Goal: Information Seeking & Learning: Learn about a topic

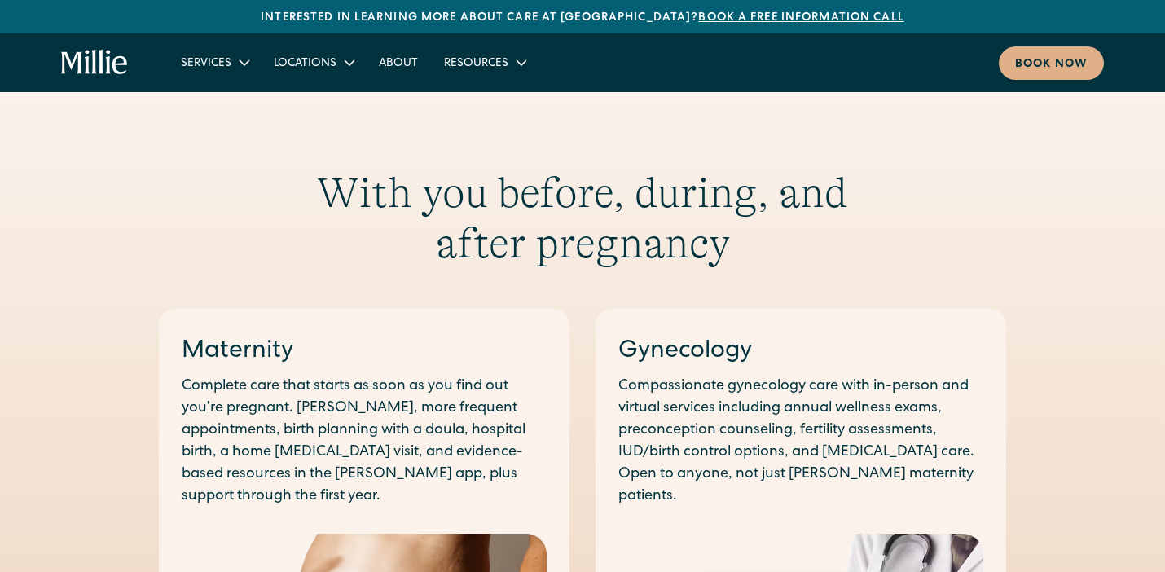
scroll to position [310, 0]
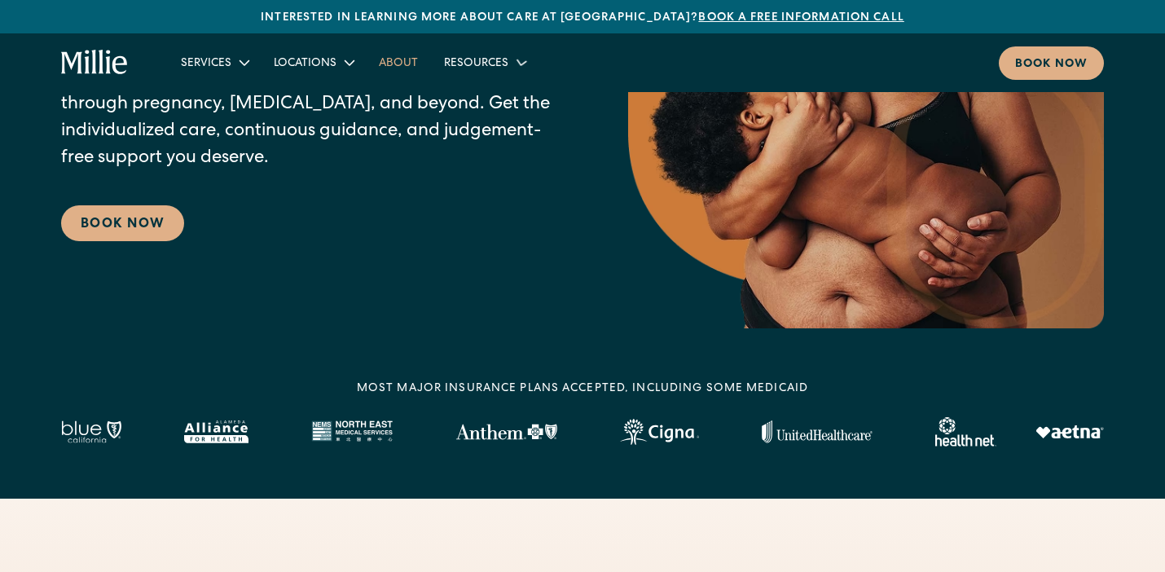
click at [397, 62] on link "About" at bounding box center [398, 62] width 65 height 27
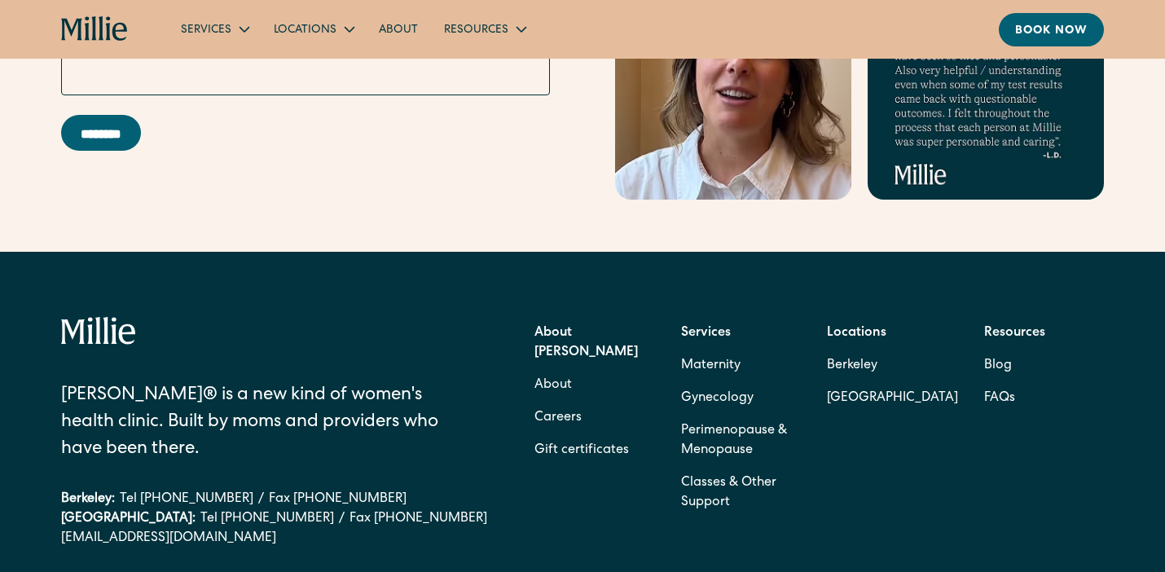
scroll to position [5362, 0]
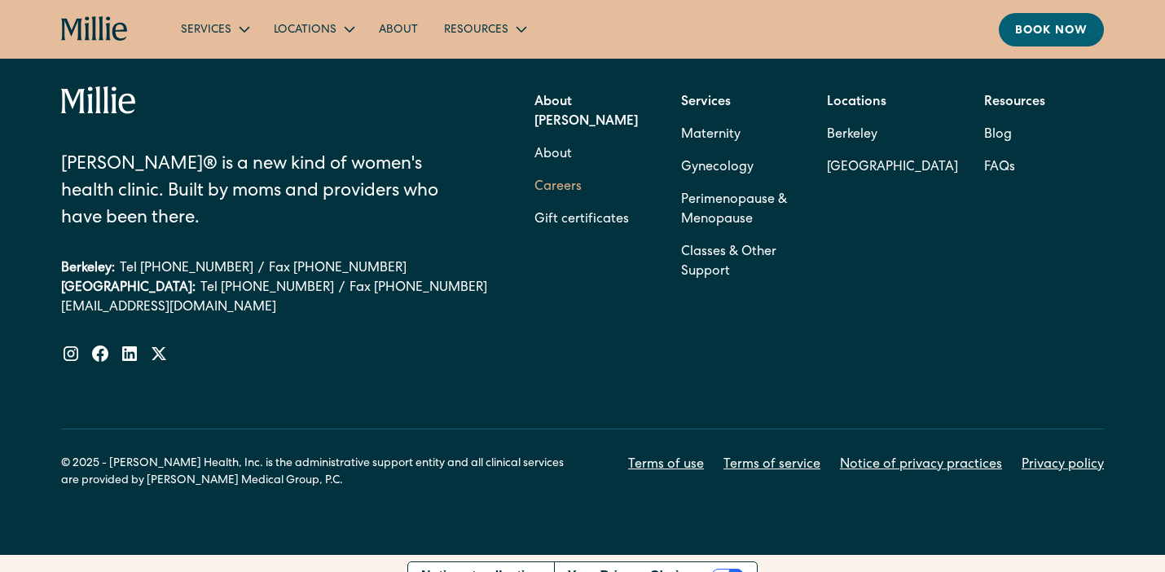
click at [552, 171] on link "Careers" at bounding box center [557, 187] width 47 height 33
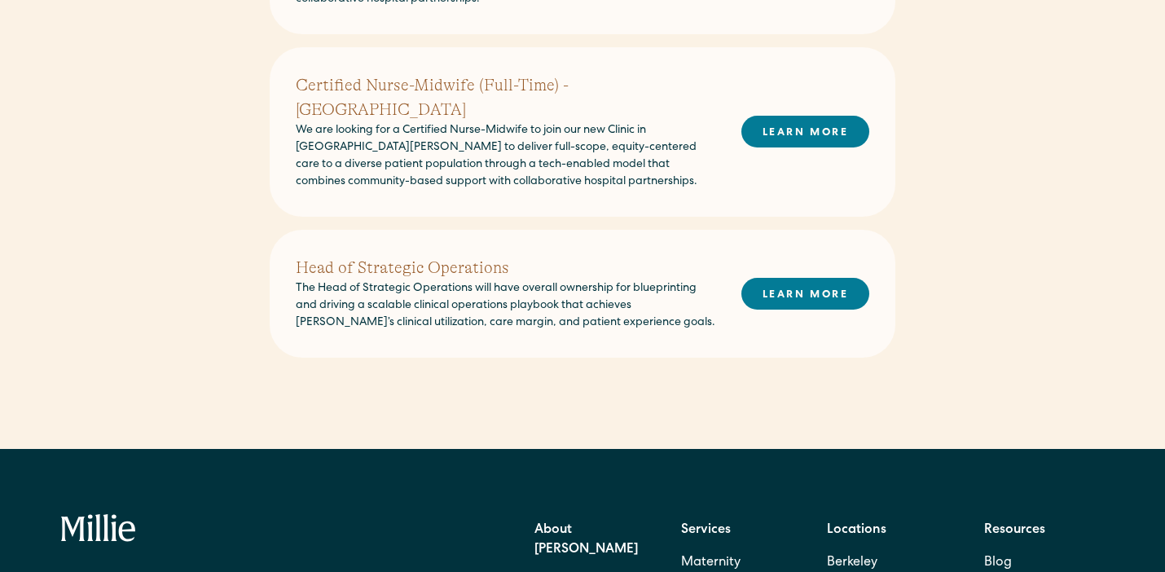
scroll to position [835, 0]
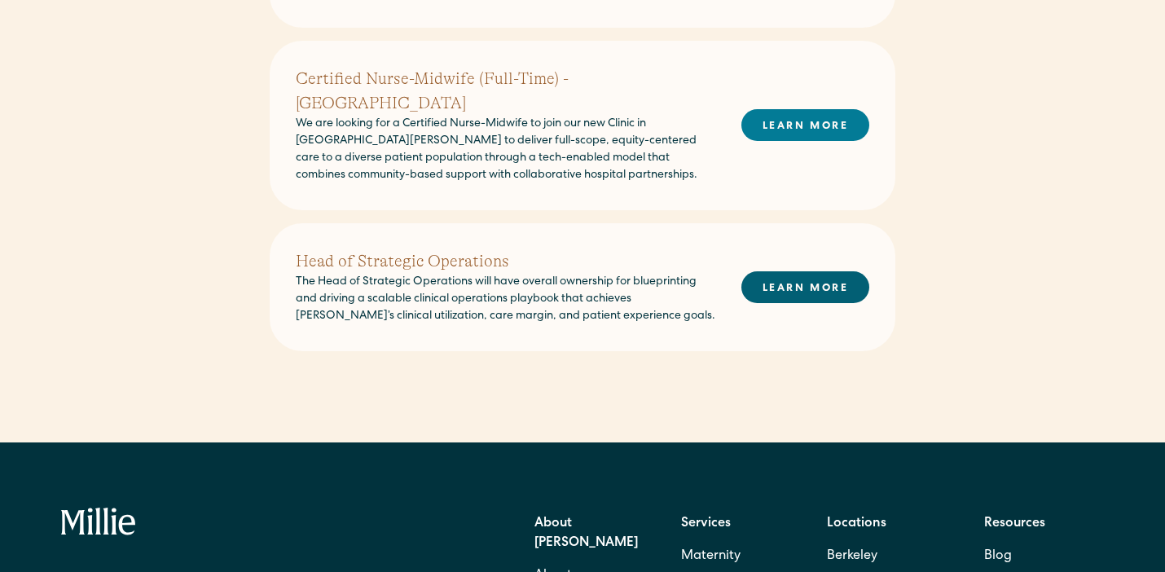
click at [809, 271] on link "LEARN MORE" at bounding box center [805, 287] width 128 height 32
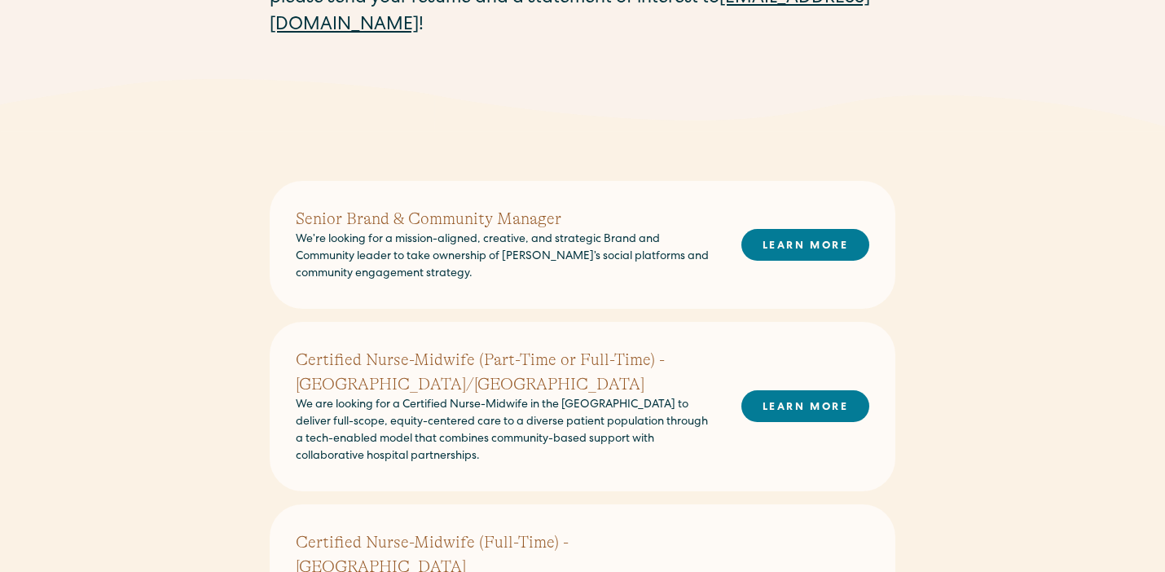
scroll to position [305, 0]
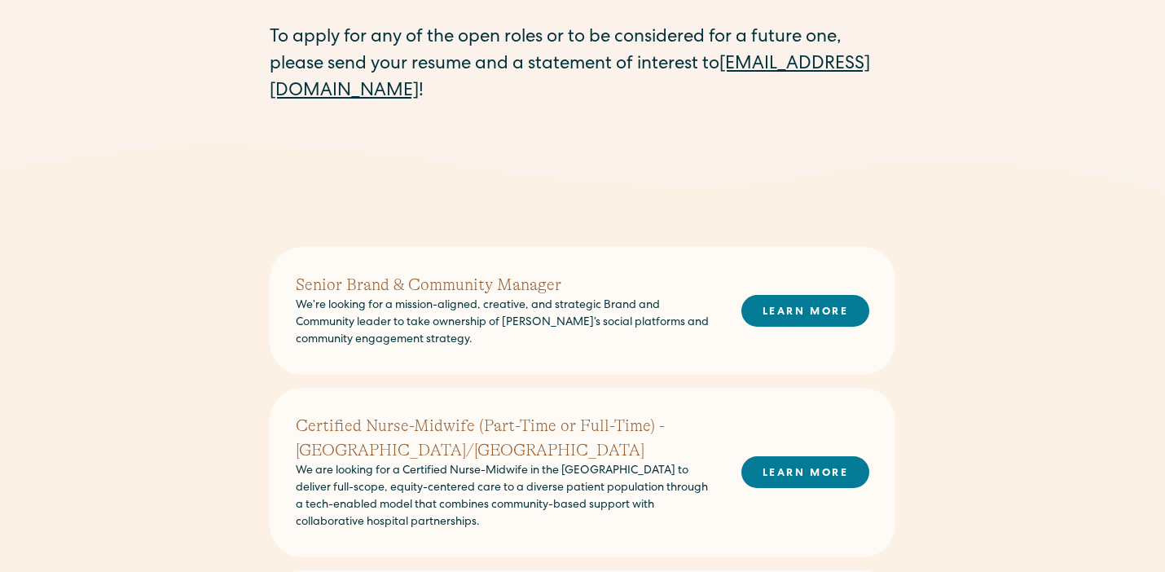
click at [349, 282] on h2 "Senior Brand & Community Manager" at bounding box center [506, 285] width 420 height 24
click at [785, 305] on link "LEARN MORE" at bounding box center [805, 311] width 128 height 32
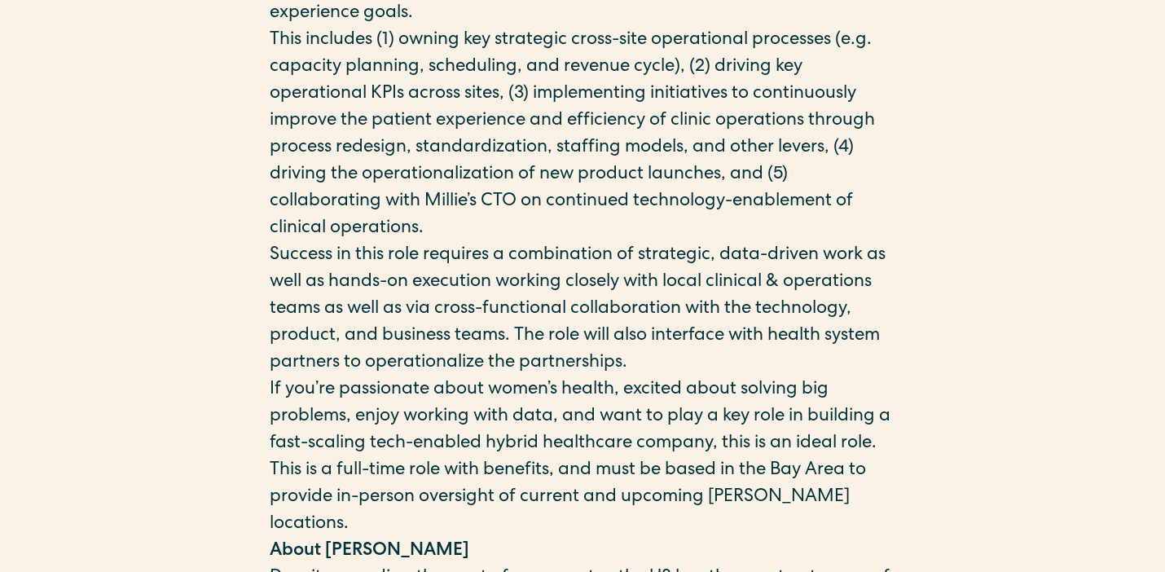
scroll to position [561, 0]
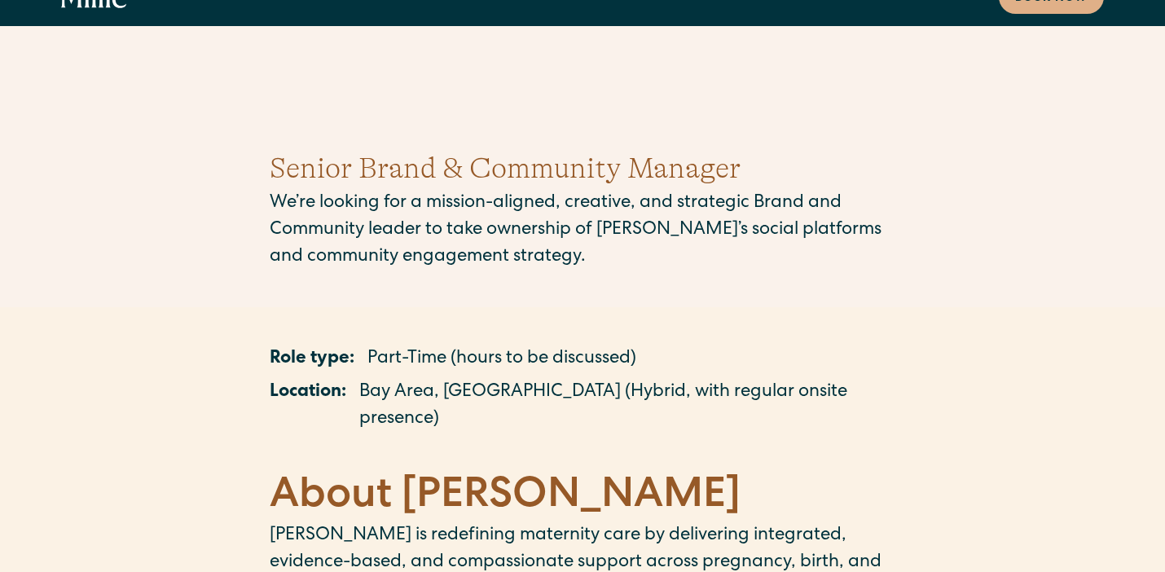
scroll to position [31, 0]
